Goal: Find specific page/section

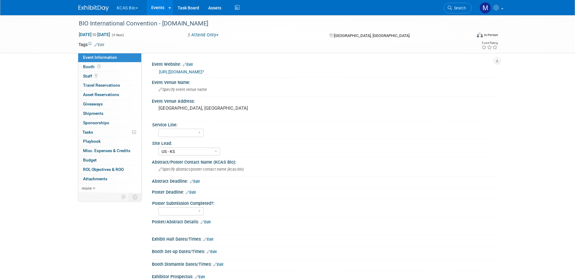
select select "US - KS"
click at [160, 6] on link "Events" at bounding box center [158, 7] width 22 height 15
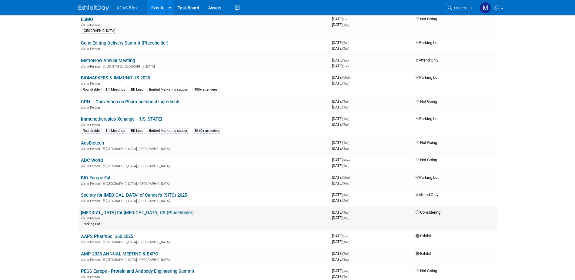
scroll to position [454, 0]
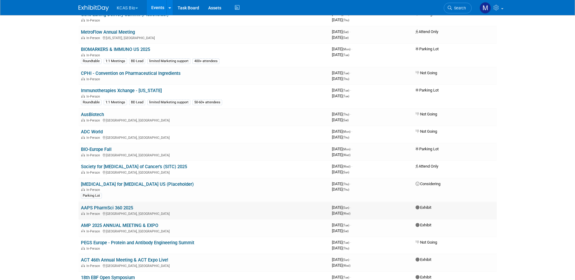
click at [107, 206] on link "AAPS PharmSci 360 2025" at bounding box center [107, 207] width 52 height 5
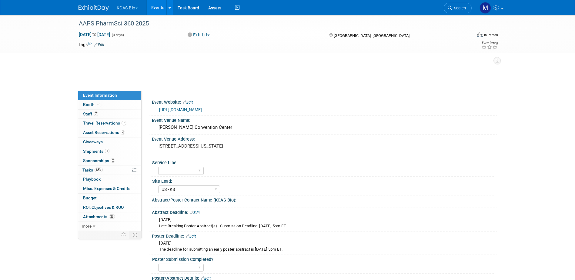
select select "US - KS"
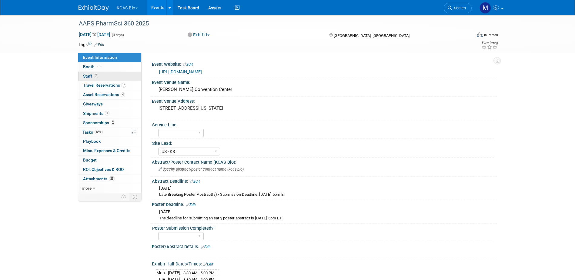
click at [91, 75] on span "Staff 7" at bounding box center [90, 76] width 15 height 5
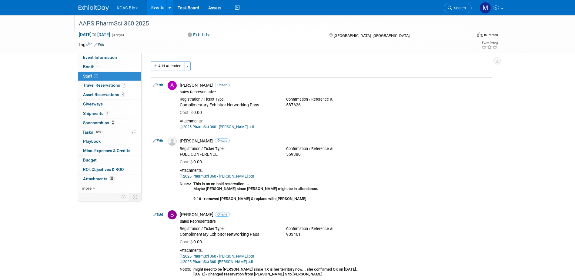
click at [245, 25] on div "AAPS PharmSci 360 2025" at bounding box center [270, 23] width 386 height 11
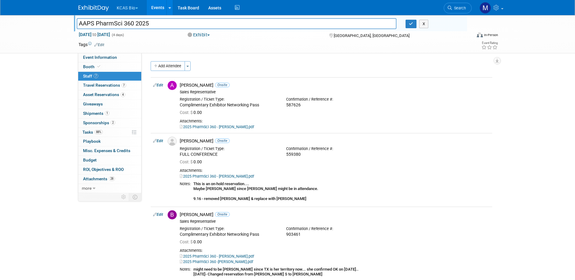
click at [419, 45] on td at bounding box center [265, 44] width 322 height 6
click at [540, 27] on div "AAPS PharmSci 360 2025 AAPS PharmSci 360 2025 X Nov 9, 2025 to Nov 12, 2025 (4 …" at bounding box center [287, 34] width 575 height 38
click at [545, 29] on div "AAPS PharmSci 360 2025 AAPS PharmSci 360 2025 X Nov 9, 2025 to Nov 12, 2025 (4 …" at bounding box center [287, 34] width 575 height 38
